Goal: Task Accomplishment & Management: Complete application form

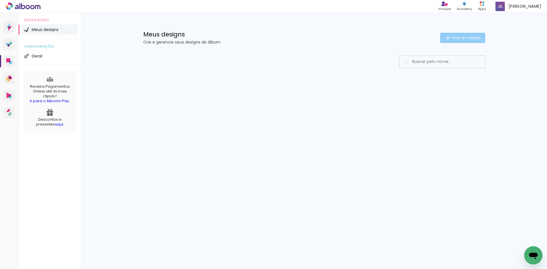
click at [470, 37] on span "Criar um design" at bounding box center [466, 38] width 30 height 4
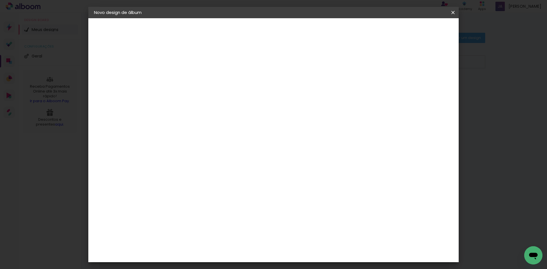
click at [0, 0] on iron-pages "Fornecedor Escolhendo fornecedor..." at bounding box center [0, 0] width 0 height 0
click at [187, 75] on input at bounding box center [187, 76] width 0 height 9
type input "[PERSON_NAME]"
type paper-input "[PERSON_NAME]"
click at [0, 0] on slot "Avançar" at bounding box center [0, 0] width 0 height 0
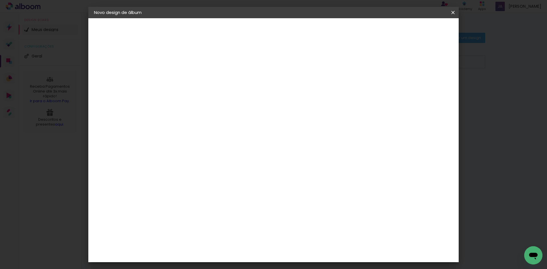
scroll to position [1280, 0]
click at [203, 216] on div "Requinte" at bounding box center [193, 218] width 20 height 5
click at [0, 0] on slot "Avançar" at bounding box center [0, 0] width 0 height 0
click at [225, 112] on span "20 × 25" at bounding box center [212, 113] width 26 height 12
click at [0, 0] on slot "Avançar" at bounding box center [0, 0] width 0 height 0
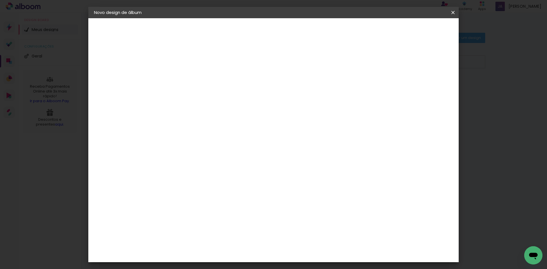
click at [417, 30] on span "Iniciar design" at bounding box center [404, 30] width 26 height 4
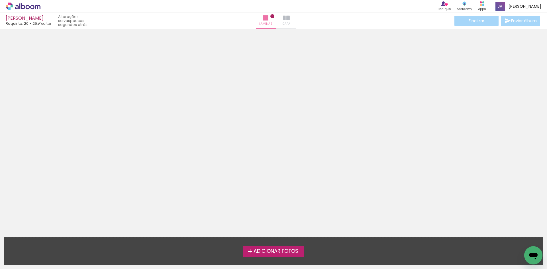
click at [279, 20] on paper-button "Capa" at bounding box center [286, 21] width 20 height 16
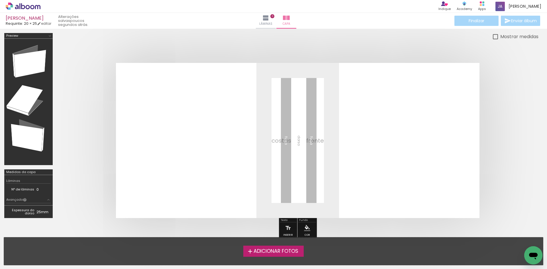
click at [29, 99] on div at bounding box center [28, 102] width 44 height 122
click at [28, 134] on div at bounding box center [28, 102] width 44 height 122
click at [28, 113] on div at bounding box center [28, 102] width 44 height 122
click at [28, 68] on div at bounding box center [28, 102] width 44 height 122
click at [299, 230] on div "Cor" at bounding box center [307, 229] width 18 height 15
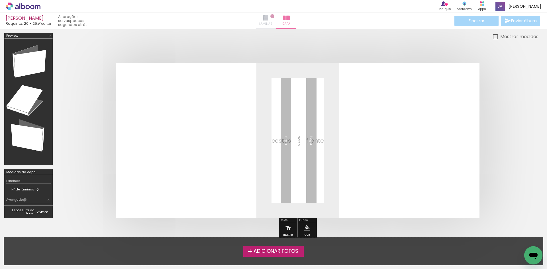
click at [269, 19] on paper-button "Lâminas 0" at bounding box center [266, 21] width 20 height 16
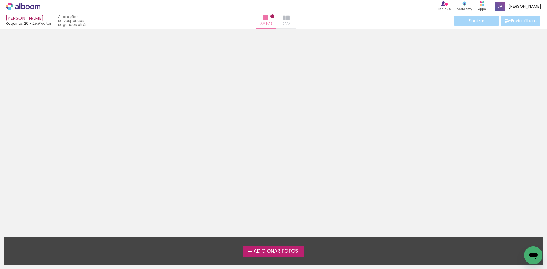
click at [288, 21] on paper-button "Capa" at bounding box center [286, 21] width 20 height 16
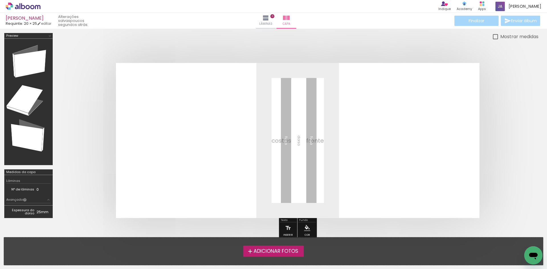
click at [258, 249] on span "Adicionar Fotos" at bounding box center [275, 251] width 45 height 5
click at [0, 0] on input "file" at bounding box center [0, 0] width 0 height 0
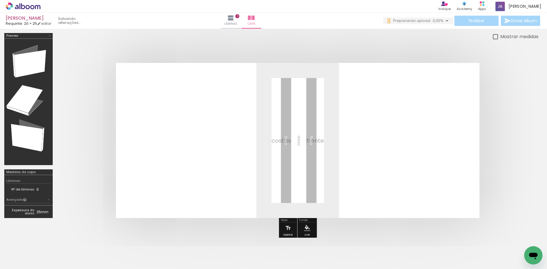
click at [63, 247] on div at bounding box center [57, 250] width 19 height 28
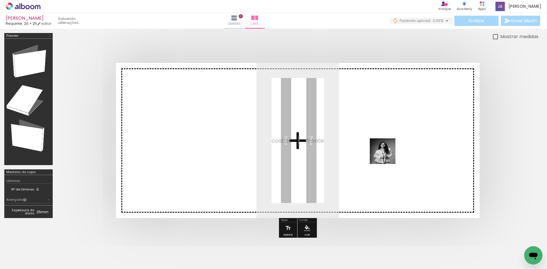
drag, startPoint x: 61, startPoint y: 245, endPoint x: 387, endPoint y: 154, distance: 339.4
click at [387, 154] on quentale-workspace at bounding box center [273, 134] width 547 height 269
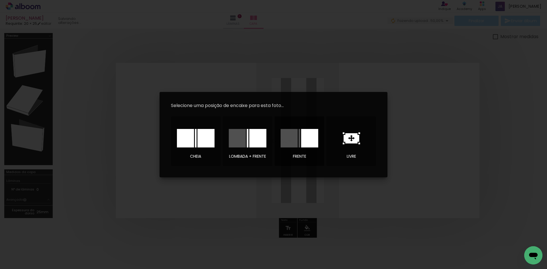
click at [286, 137] on div at bounding box center [288, 138] width 17 height 19
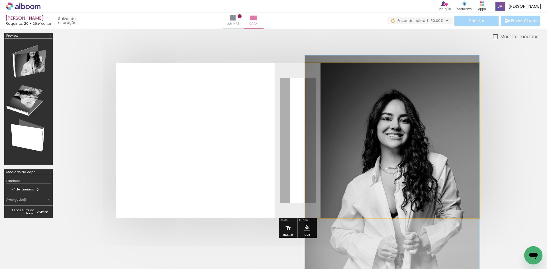
drag, startPoint x: 406, startPoint y: 148, endPoint x: 398, endPoint y: 193, distance: 45.7
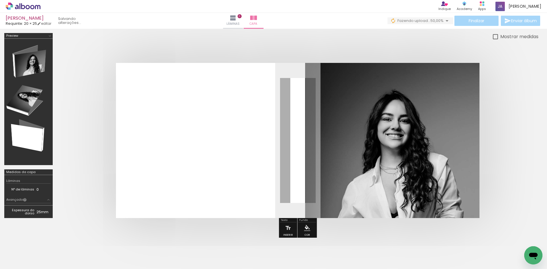
click at [88, 243] on div at bounding box center [88, 250] width 19 height 28
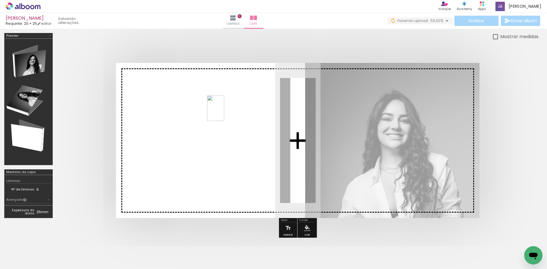
drag, startPoint x: 93, startPoint y: 245, endPoint x: 224, endPoint y: 112, distance: 186.2
click at [224, 112] on quentale-workspace at bounding box center [273, 134] width 547 height 269
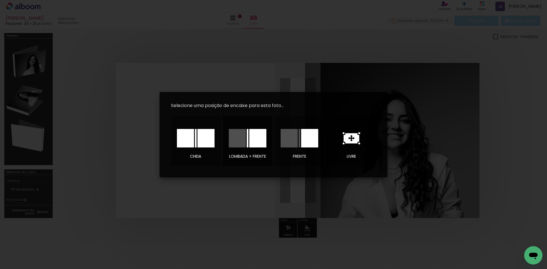
click at [235, 134] on div at bounding box center [237, 138] width 17 height 19
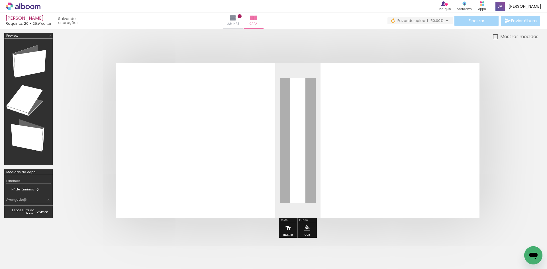
click at [285, 227] on iron-icon at bounding box center [288, 227] width 6 height 11
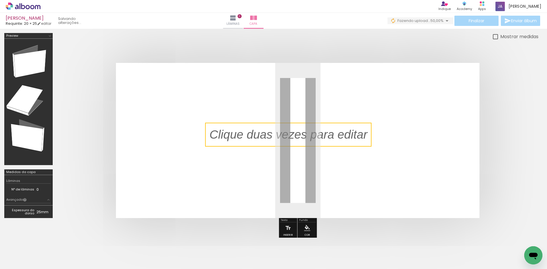
click at [303, 135] on quentale-selection at bounding box center [288, 135] width 166 height 24
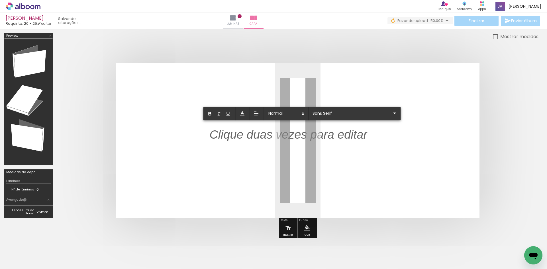
click at [303, 135] on p at bounding box center [288, 138] width 158 height 17
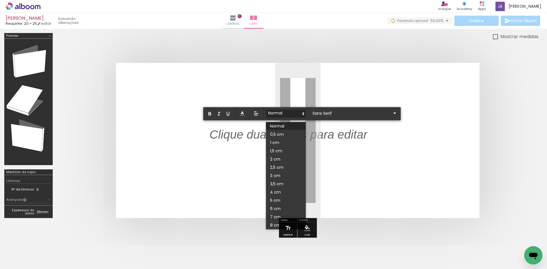
click at [266, 111] on span at bounding box center [286, 114] width 40 height 8
click at [280, 166] on span at bounding box center [286, 167] width 40 height 8
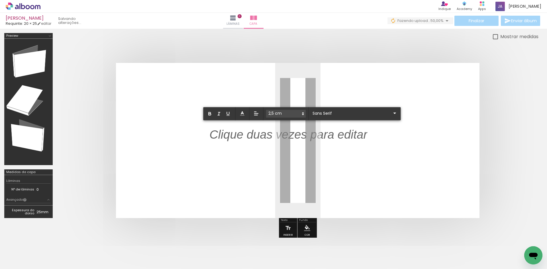
scroll to position [2, 0]
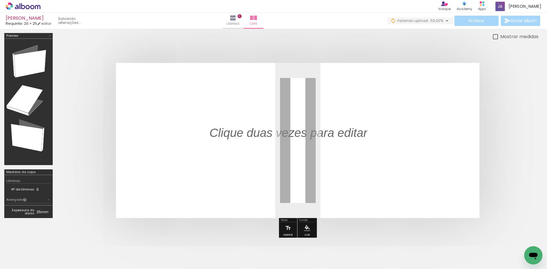
drag, startPoint x: 280, startPoint y: 166, endPoint x: 288, endPoint y: 149, distance: 18.4
click at [282, 156] on quentale-layouter at bounding box center [297, 140] width 363 height 155
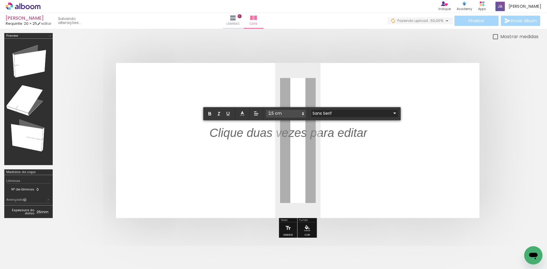
click at [323, 115] on input "Sans Serif" at bounding box center [351, 113] width 80 height 6
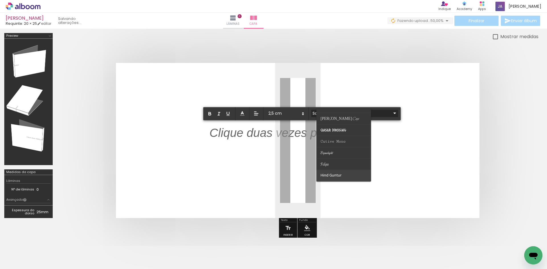
scroll to position [85, 0]
click at [328, 43] on span "Hind Guntur" at bounding box center [330, 40] width 21 height 5
type input "Hind Guntur"
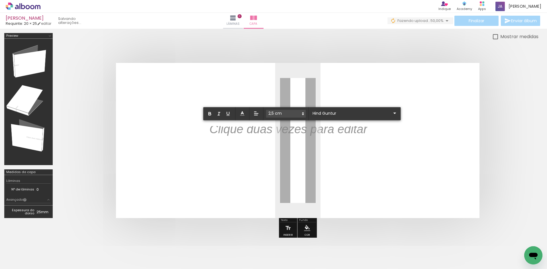
click at [327, 133] on p "﻿" at bounding box center [288, 134] width 158 height 21
click at [403, 105] on quentale-layouter at bounding box center [297, 140] width 363 height 155
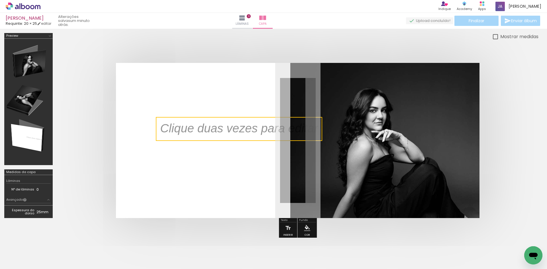
drag, startPoint x: 267, startPoint y: 134, endPoint x: 213, endPoint y: 128, distance: 54.2
click at [218, 128] on quentale-selection at bounding box center [239, 129] width 166 height 24
drag, startPoint x: 151, startPoint y: 118, endPoint x: 178, endPoint y: 127, distance: 28.9
click at [178, 127] on quentale-cover-editor at bounding box center [297, 137] width 481 height 208
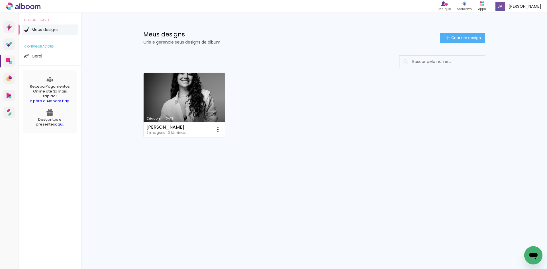
click at [467, 32] on div "Meus designs Crie e gerencie seus designs de álbum Criar um design" at bounding box center [314, 31] width 370 height 37
click at [459, 40] on span "Criar um design" at bounding box center [466, 38] width 30 height 4
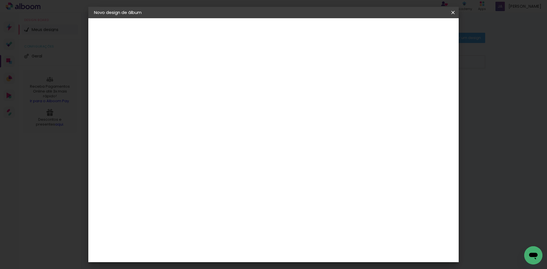
click at [187, 76] on input at bounding box center [187, 76] width 0 height 9
type input "joyce 2"
type paper-input "joyce 2"
click at [0, 0] on header "Informações Dê um título ao seu álbum. Avançar" at bounding box center [0, 0] width 0 height 0
click at [0, 0] on slot "Avançar" at bounding box center [0, 0] width 0 height 0
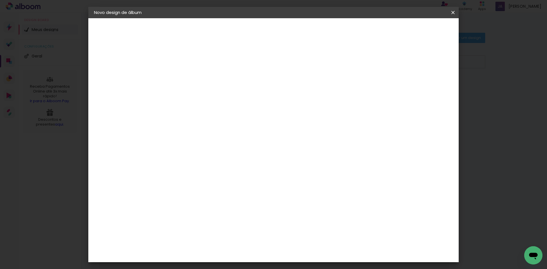
scroll to position [28, 0]
click at [196, 67] on div at bounding box center [202, 66] width 58 height 1
type input "ca"
type paper-input "ca"
click at [201, 120] on div "Canaan Álbuns" at bounding box center [192, 124] width 18 height 9
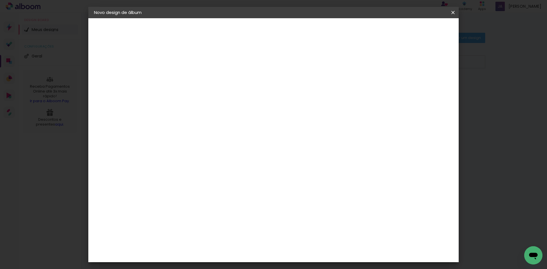
click at [499, 107] on iron-overlay-backdrop at bounding box center [273, 134] width 547 height 269
